Goal: Obtain resource: Download file/media

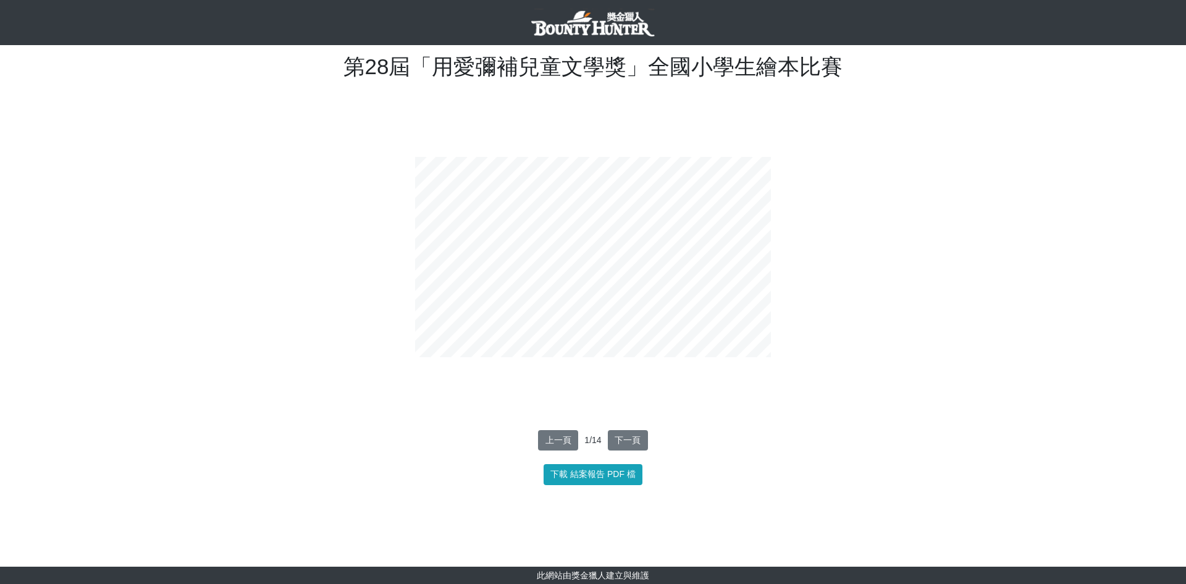
click at [1034, 324] on body "獎金獵人 第28屆「用愛彌補兒童文學獎」全國小學生繪本比賽 結案報告 資料讀取中，請稍後... 上一頁 1 / 14 下一頁 下載 結案報告 PDF 檔" at bounding box center [593, 292] width 1186 height 584
click at [625, 440] on button "下一頁" at bounding box center [628, 440] width 40 height 21
click at [625, 439] on button "下一頁" at bounding box center [628, 440] width 40 height 21
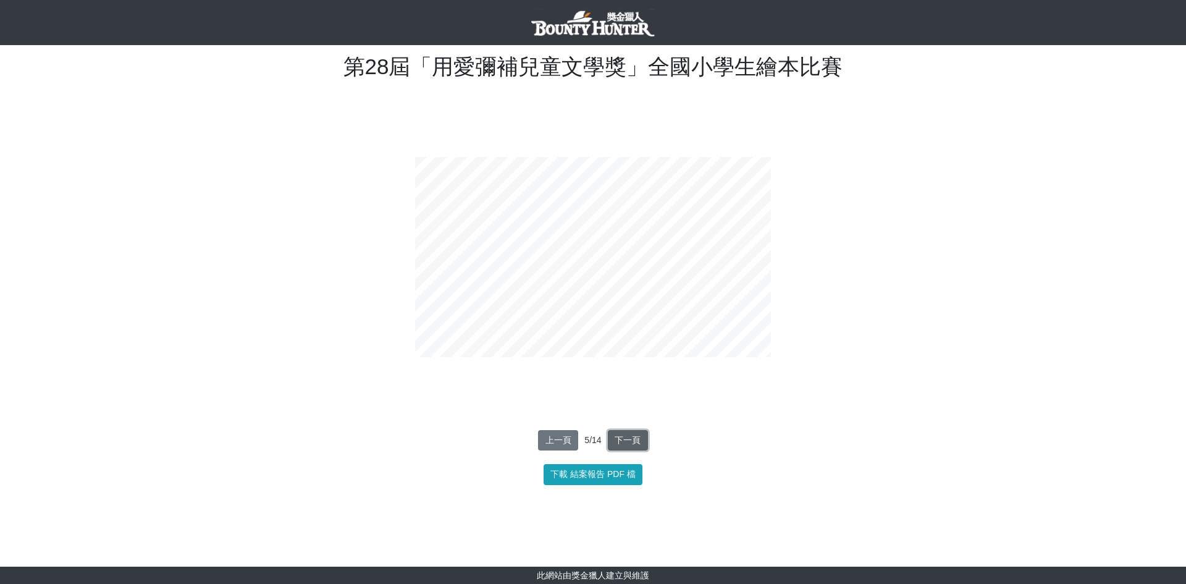
click at [625, 439] on button "下一頁" at bounding box center [628, 440] width 40 height 21
click at [620, 471] on span "PDF 檔" at bounding box center [621, 474] width 28 height 10
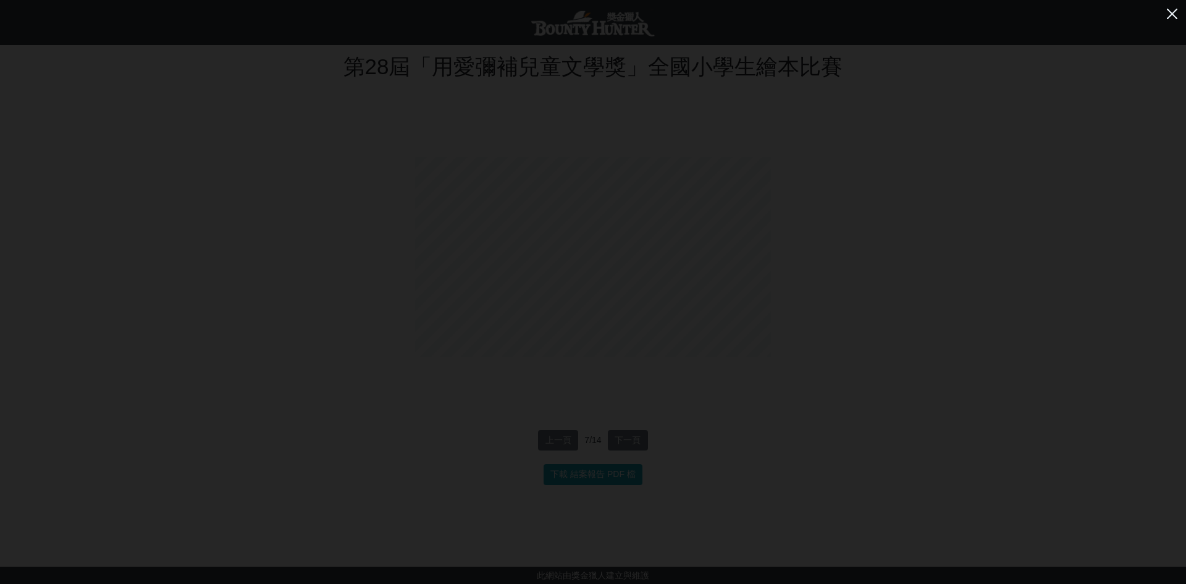
click at [1171, 11] on img at bounding box center [1172, 14] width 20 height 20
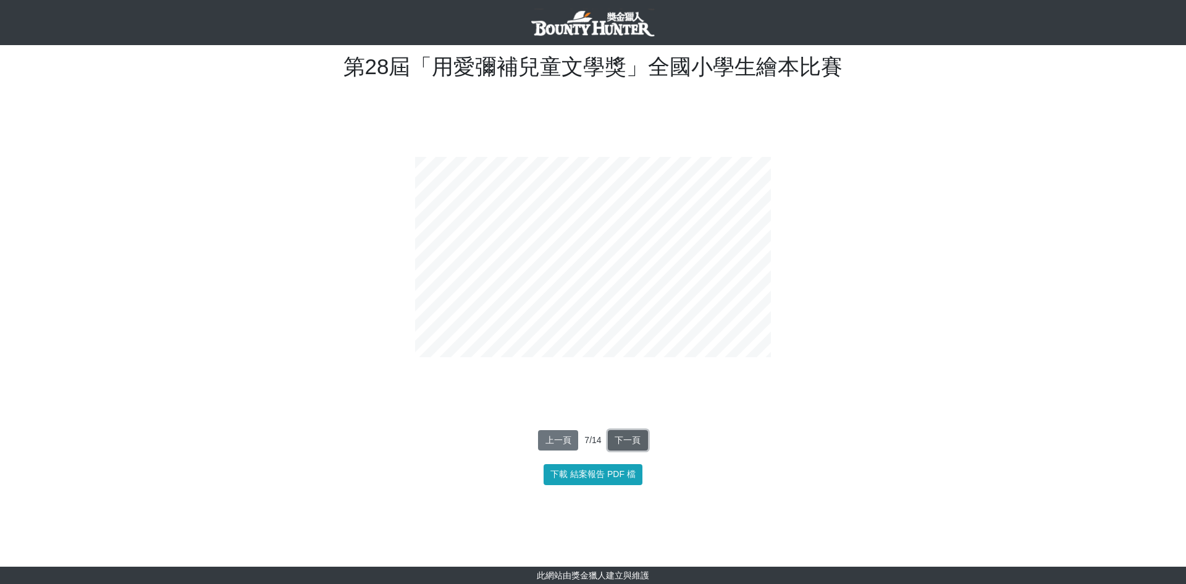
click at [634, 444] on button "下一頁" at bounding box center [628, 440] width 40 height 21
click at [555, 442] on button "上一頁" at bounding box center [556, 440] width 40 height 21
click at [555, 442] on button "上一頁" at bounding box center [558, 440] width 40 height 21
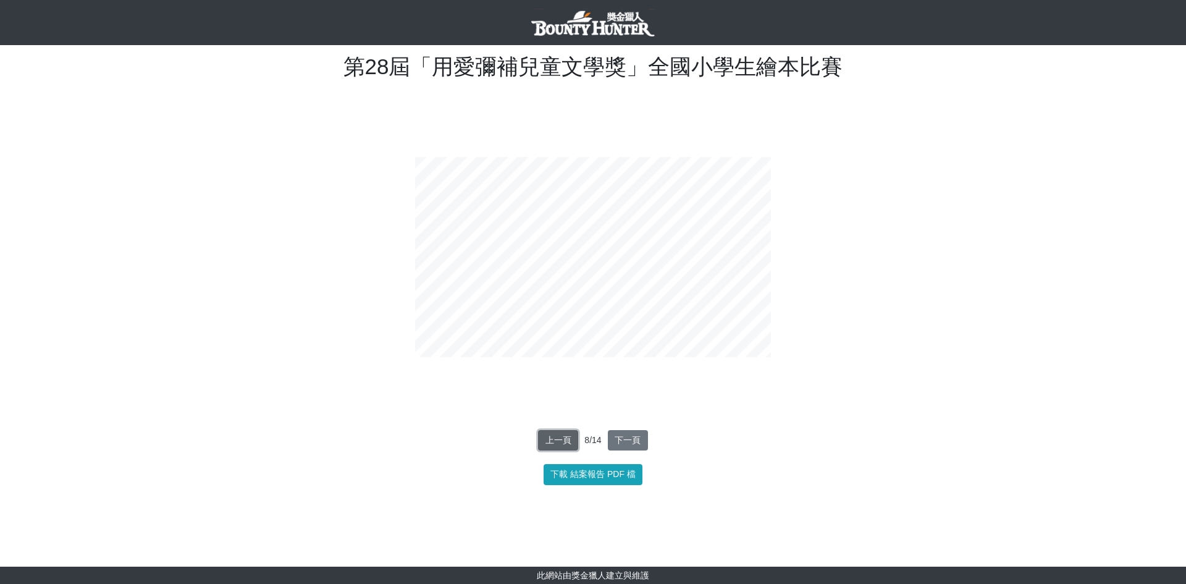
click at [555, 442] on button "上一頁" at bounding box center [558, 440] width 40 height 21
click at [554, 444] on button "上一頁" at bounding box center [558, 440] width 40 height 21
click at [632, 442] on button "下一頁" at bounding box center [628, 440] width 40 height 21
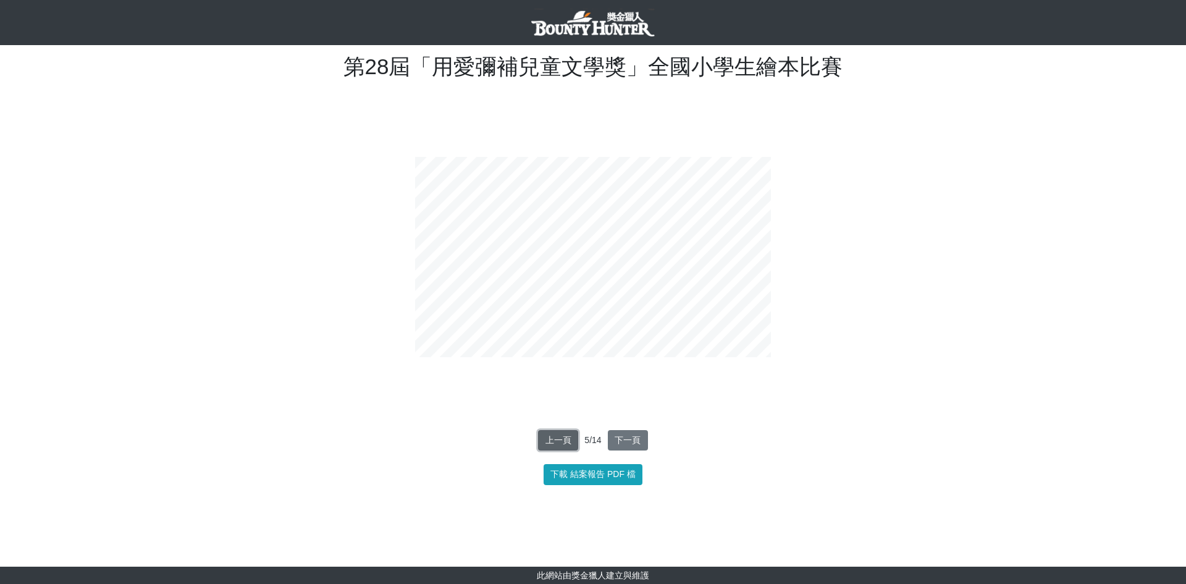
click at [553, 442] on button "上一頁" at bounding box center [558, 440] width 40 height 21
click at [554, 441] on button "上一頁" at bounding box center [558, 440] width 40 height 21
click at [544, 446] on button "上一頁" at bounding box center [558, 440] width 40 height 21
click at [556, 445] on button "上一頁" at bounding box center [558, 440] width 40 height 21
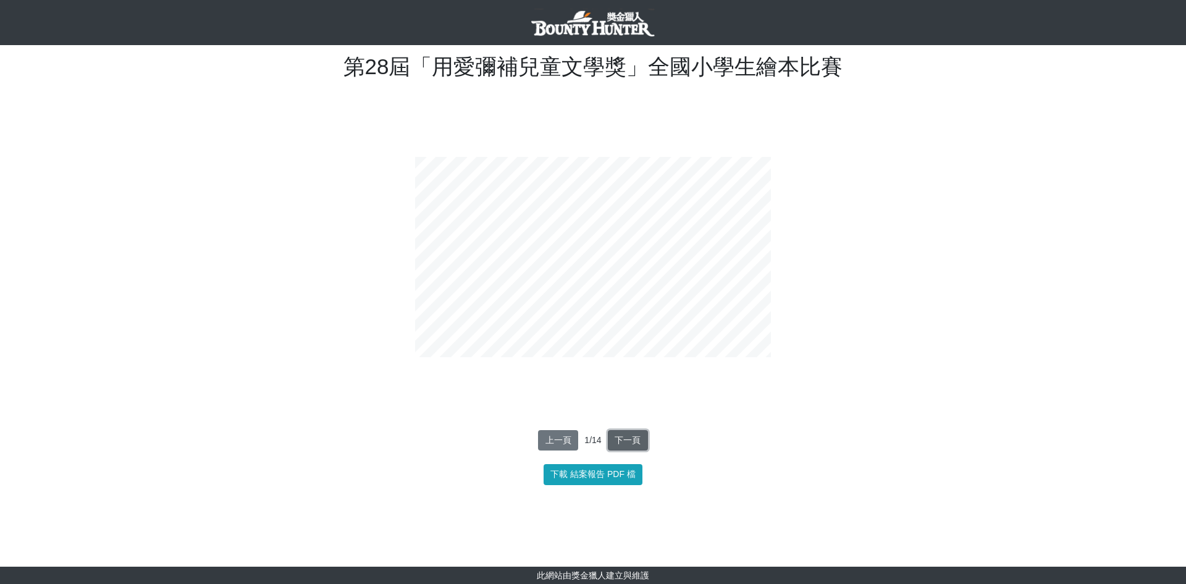
click at [631, 440] on button "下一頁" at bounding box center [628, 440] width 40 height 21
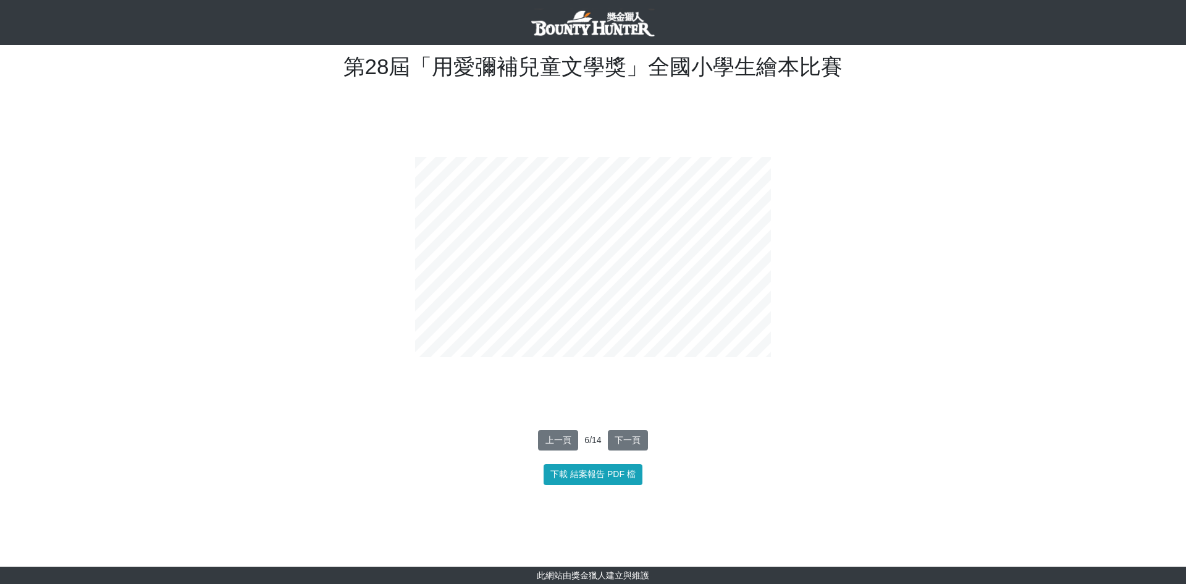
click at [1004, 418] on body "獎金獵人 第28屆「用愛彌補兒童文學獎」全國小學生繪本比賽 結案報告 資料讀取中，請稍後... 上一頁 6 / 14 下一頁 下載 結案報告 PDF 檔" at bounding box center [593, 292] width 1186 height 584
click at [615, 470] on span "PDF 檔" at bounding box center [621, 474] width 28 height 10
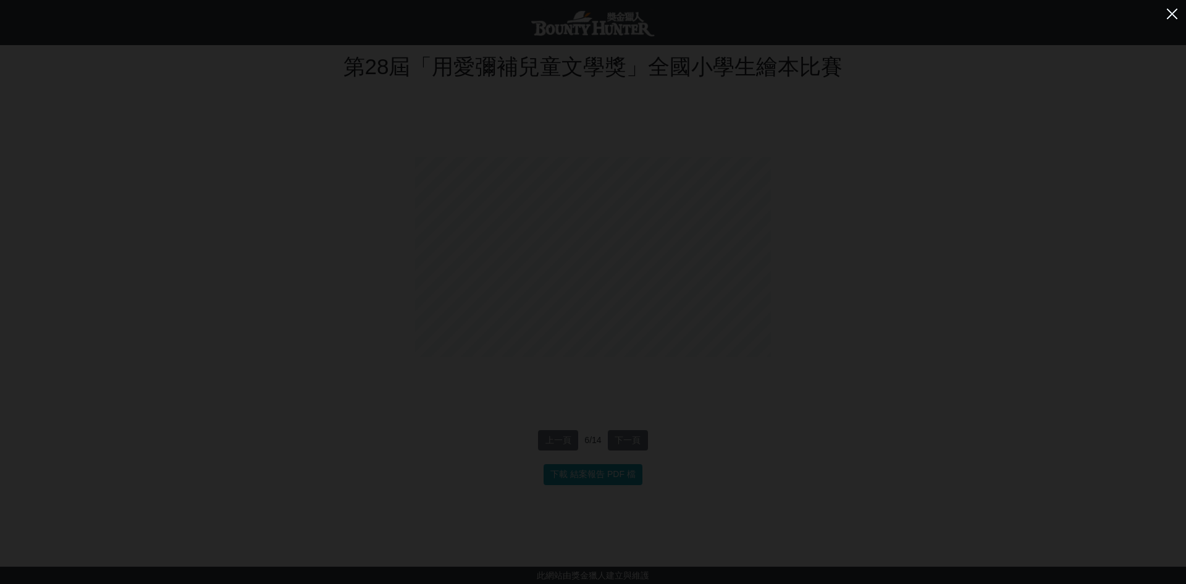
click at [1174, 9] on img at bounding box center [1172, 14] width 20 height 20
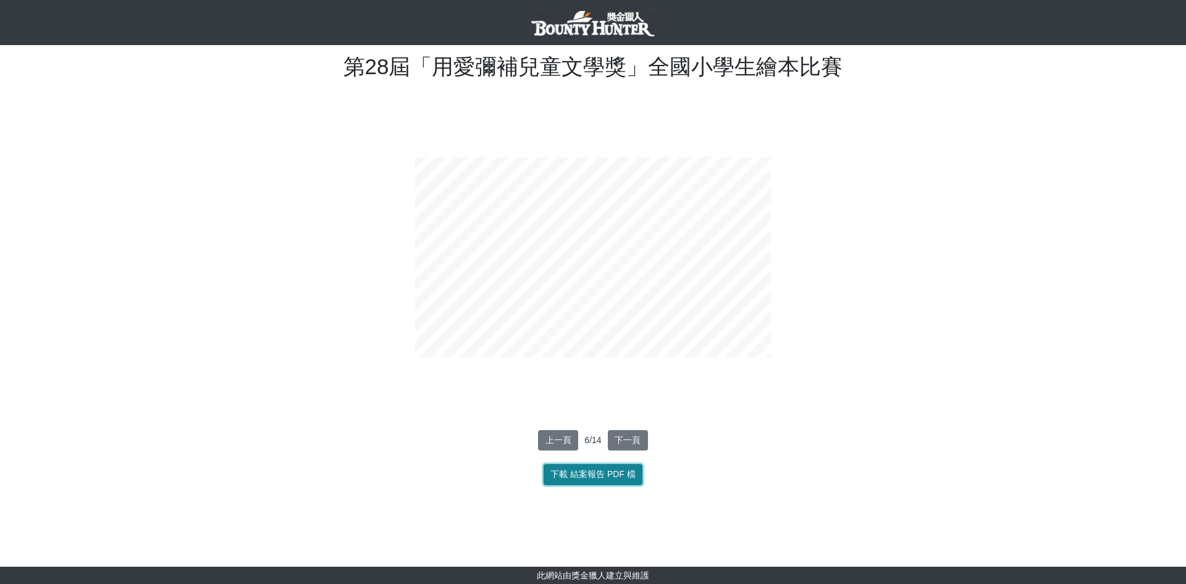
click at [616, 477] on span "PDF 檔" at bounding box center [621, 474] width 28 height 10
